Goal: Check status: Check status

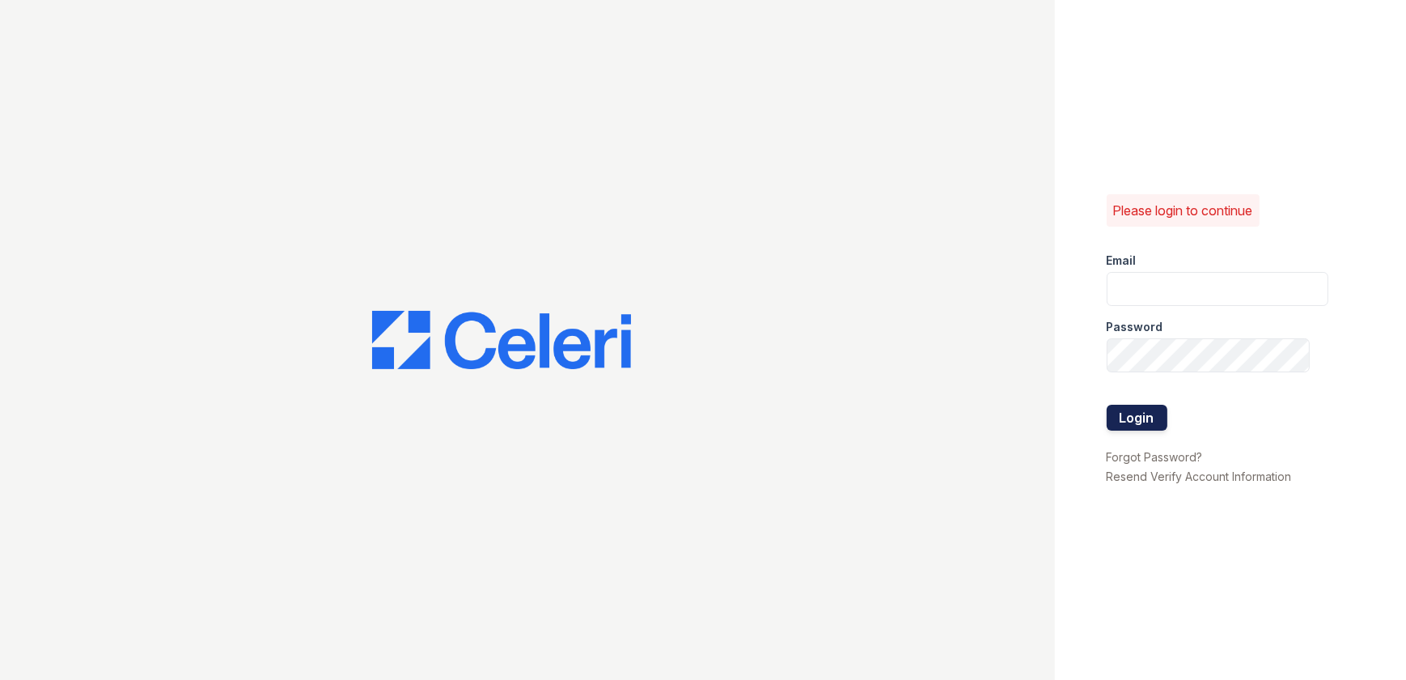
type input "[EMAIL_ADDRESS][DOMAIN_NAME]"
click at [1146, 421] on button "Login" at bounding box center [1137, 418] width 61 height 26
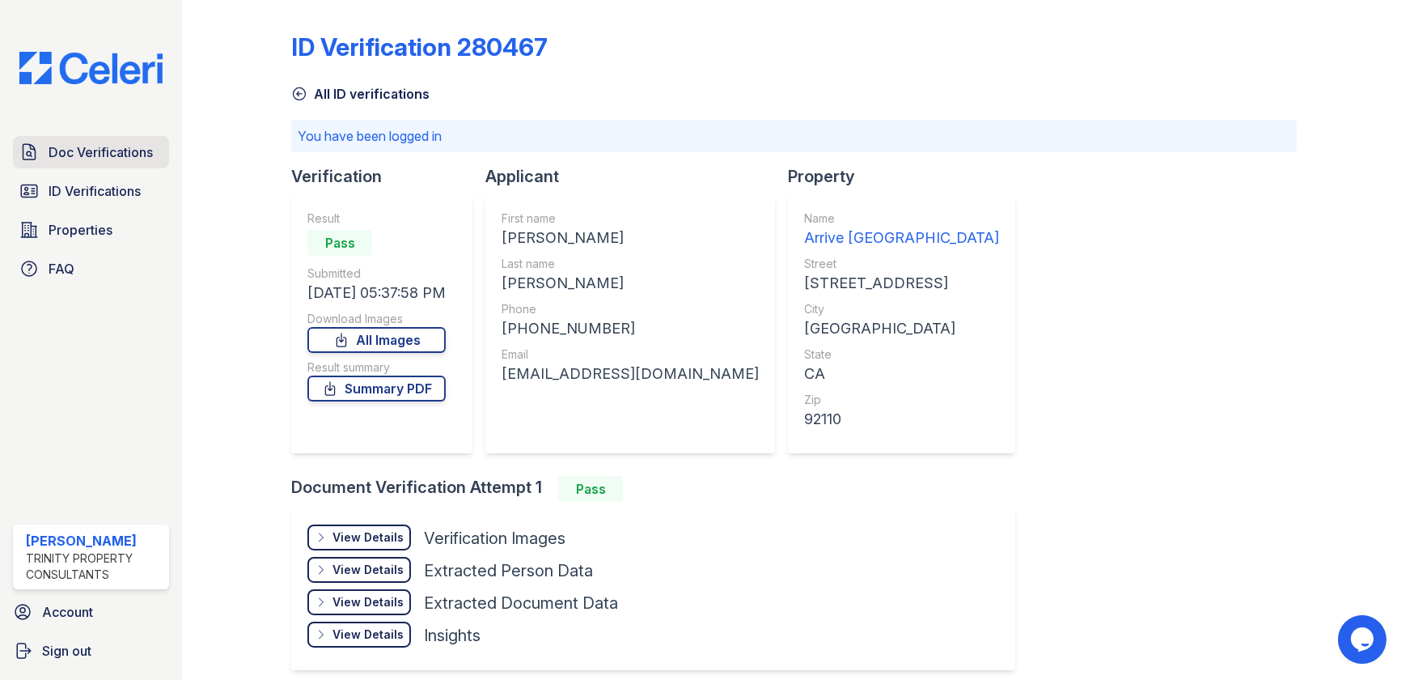
drag, startPoint x: 104, startPoint y: 185, endPoint x: 163, endPoint y: 163, distance: 63.0
click at [104, 185] on span "ID Verifications" at bounding box center [95, 190] width 92 height 19
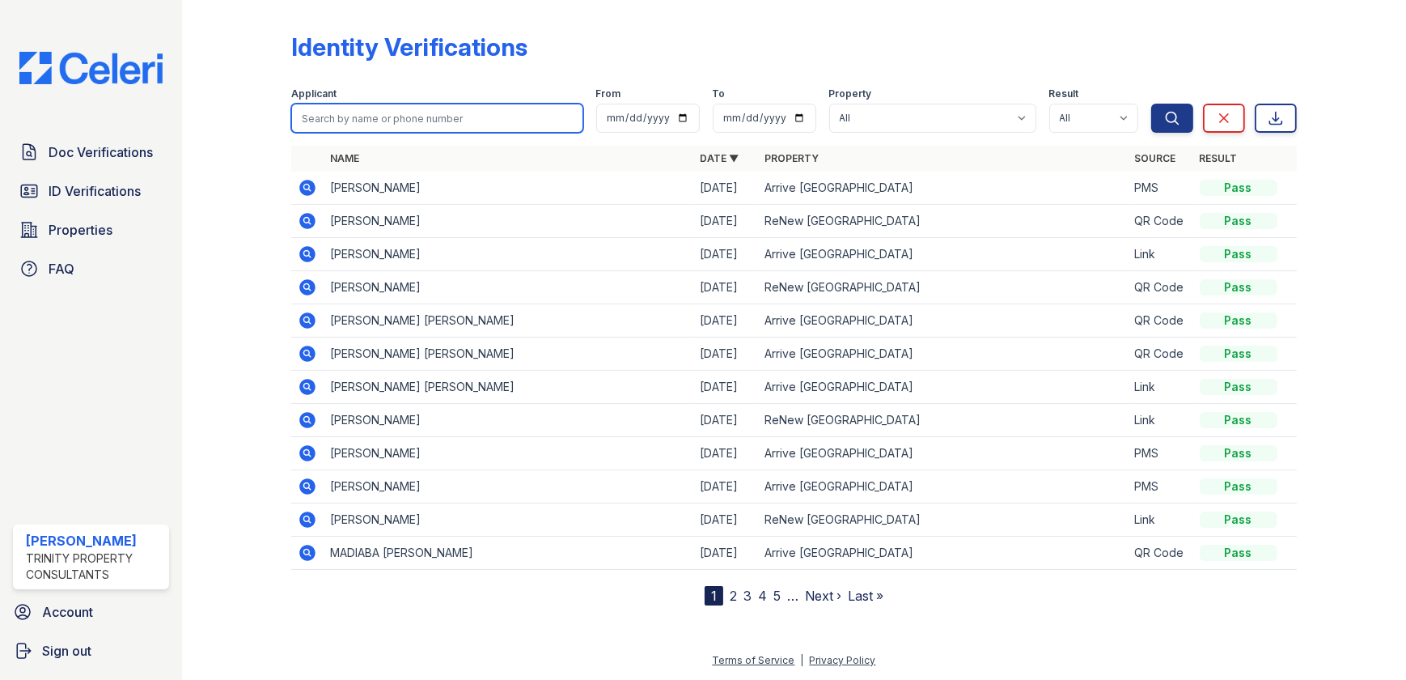
click at [389, 113] on input "search" at bounding box center [436, 118] width 291 height 29
type input "[PERSON_NAME]"
click at [1151, 104] on button "Search" at bounding box center [1172, 118] width 42 height 29
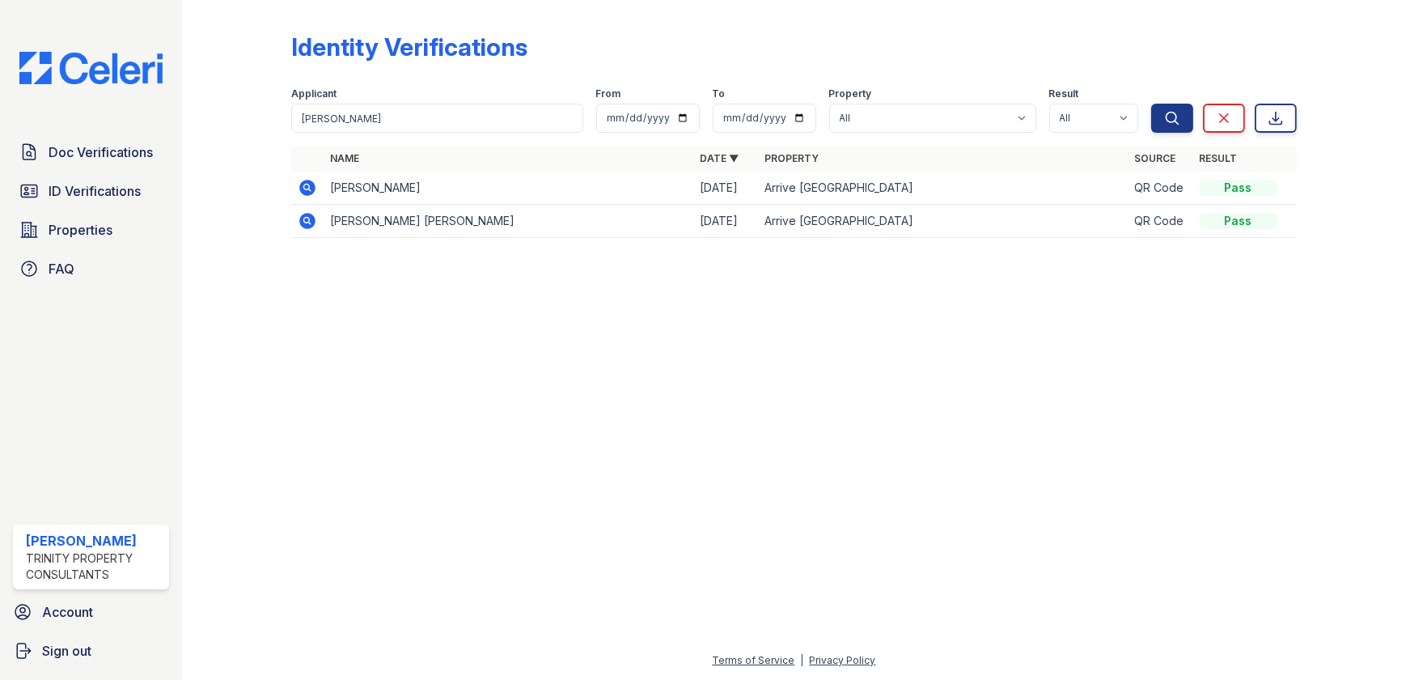
click at [363, 101] on div "Applicant" at bounding box center [436, 95] width 291 height 16
drag, startPoint x: 363, startPoint y: 114, endPoint x: 329, endPoint y: 121, distance: 34.6
click at [363, 114] on input "[PERSON_NAME]" at bounding box center [436, 118] width 291 height 29
drag, startPoint x: 305, startPoint y: 121, endPoint x: 231, endPoint y: 117, distance: 74.5
click at [231, 117] on div "Identity Verifications Filter Applicant [PERSON_NAME] From To Property All Arri…" at bounding box center [794, 140] width 1172 height 280
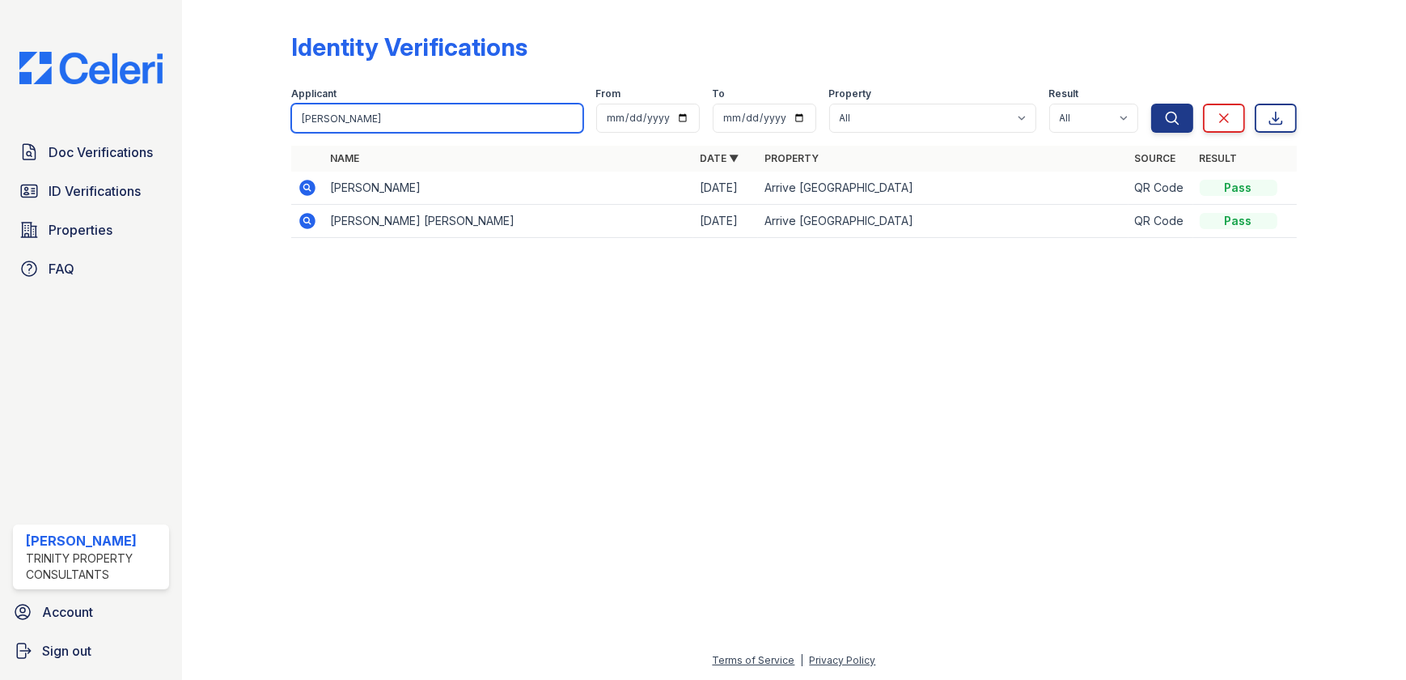
click at [428, 115] on input "[PERSON_NAME]" at bounding box center [436, 118] width 291 height 29
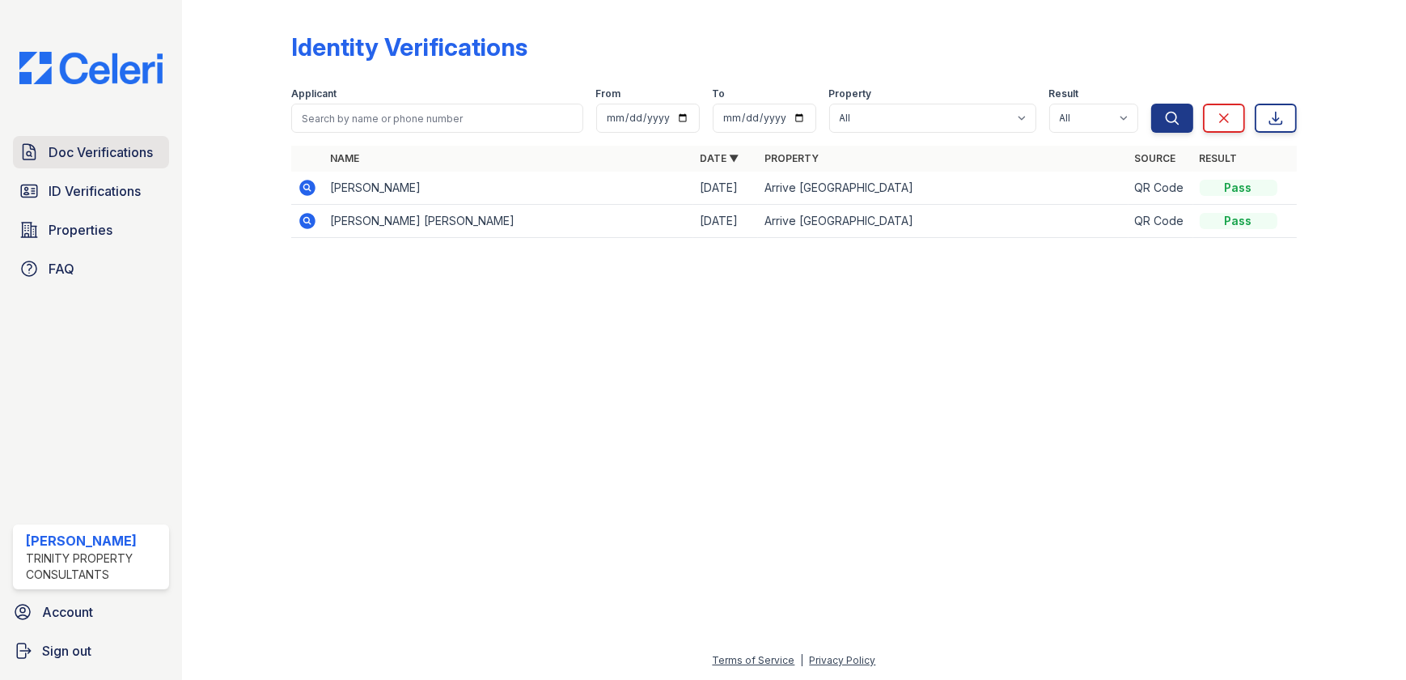
click at [129, 151] on span "Doc Verifications" at bounding box center [101, 151] width 104 height 19
